Goal: Browse casually

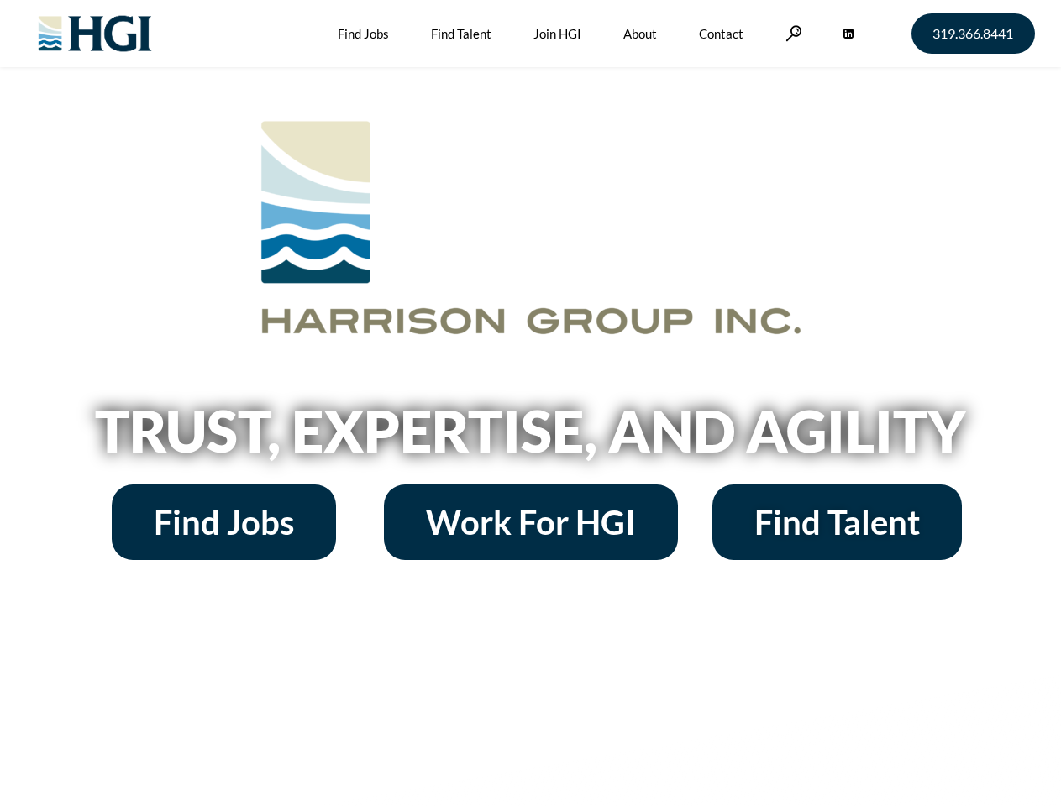
click at [530, 403] on h2 "Trust, Expertise, and Agility" at bounding box center [530, 430] width 957 height 57
click at [791, 33] on link at bounding box center [793, 33] width 17 height 16
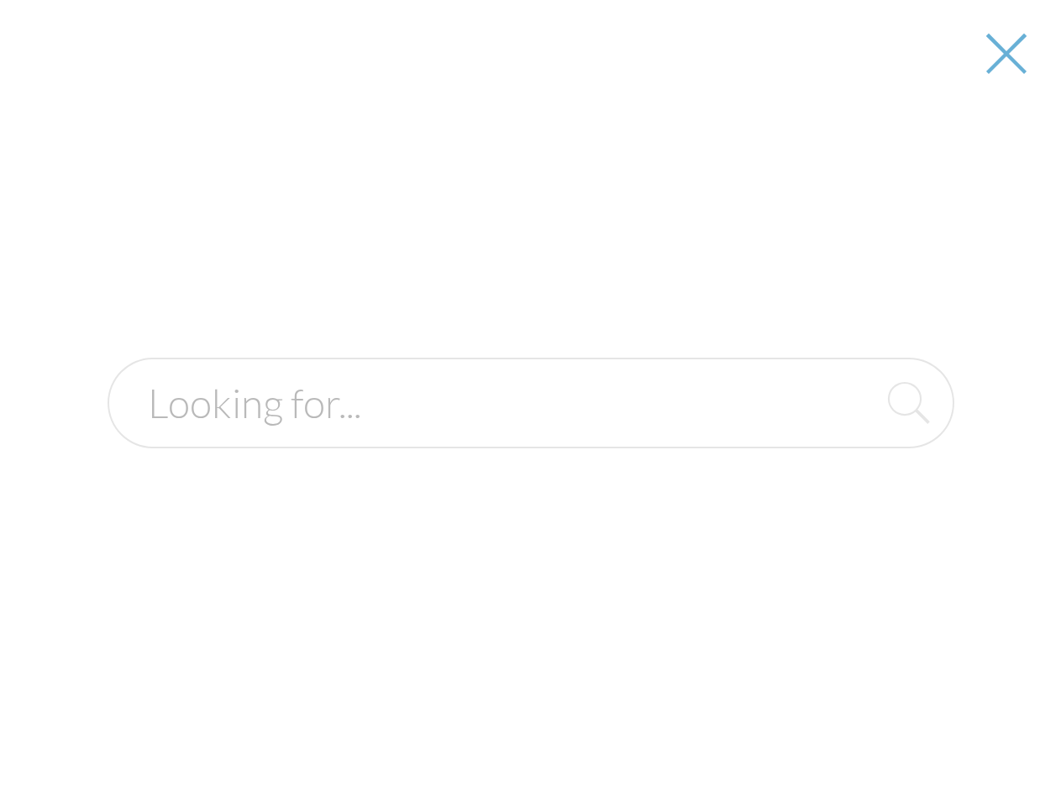
click at [530, 437] on div at bounding box center [531, 403] width 1058 height 806
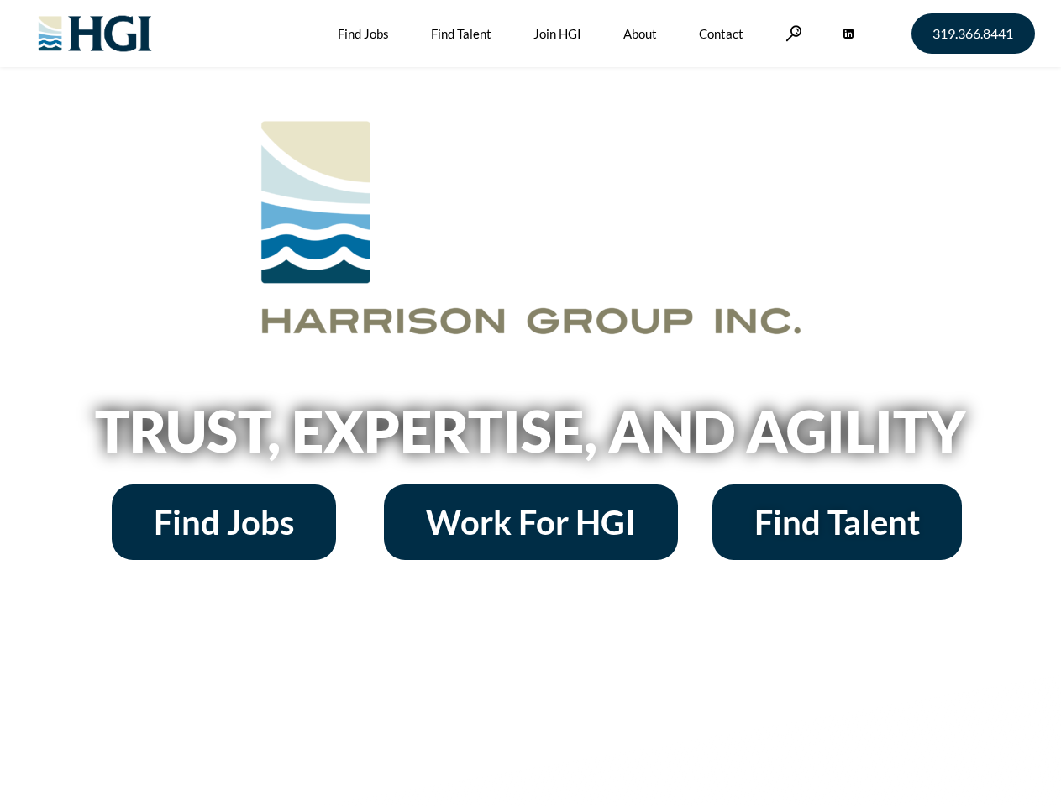
click at [530, 403] on h2 "Trust, Expertise, and Agility" at bounding box center [530, 430] width 957 height 57
click at [791, 33] on link at bounding box center [793, 33] width 17 height 16
click at [530, 437] on h2 "Trust, Expertise, and Agility" at bounding box center [530, 430] width 957 height 57
